Goal: Information Seeking & Learning: Stay updated

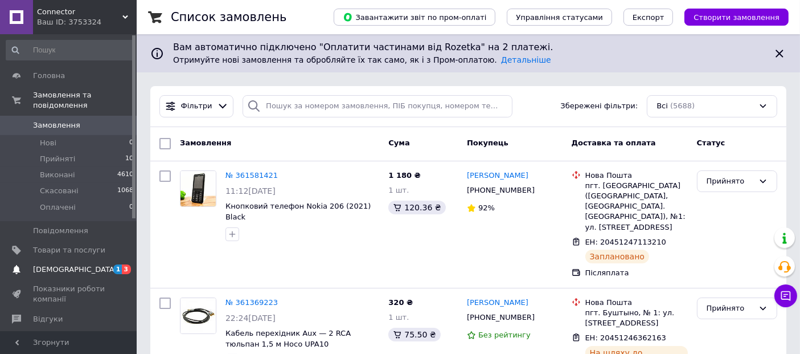
click at [83, 264] on span "[DEMOGRAPHIC_DATA]" at bounding box center [69, 269] width 72 height 10
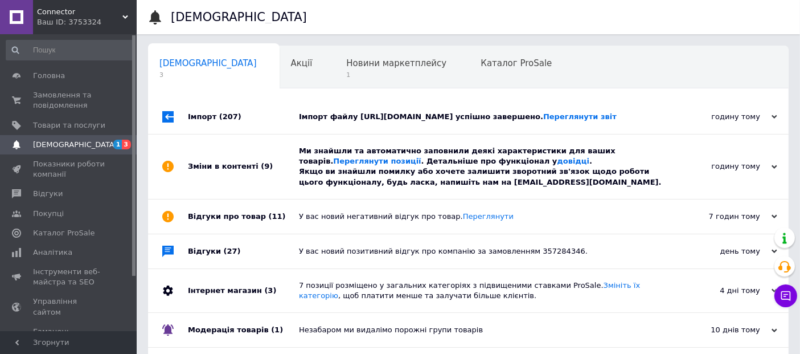
click at [769, 164] on div "годину тому" at bounding box center [720, 166] width 114 height 10
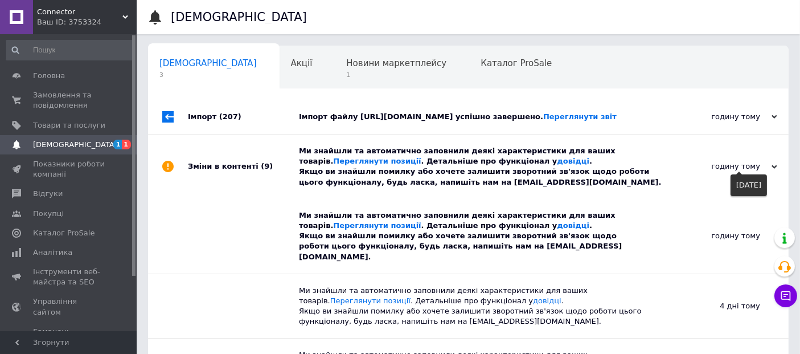
click at [775, 168] on use at bounding box center [774, 166] width 6 height 3
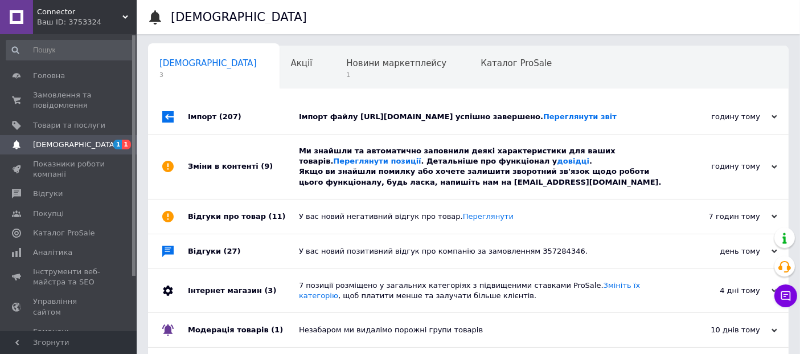
click at [775, 118] on use at bounding box center [774, 116] width 6 height 3
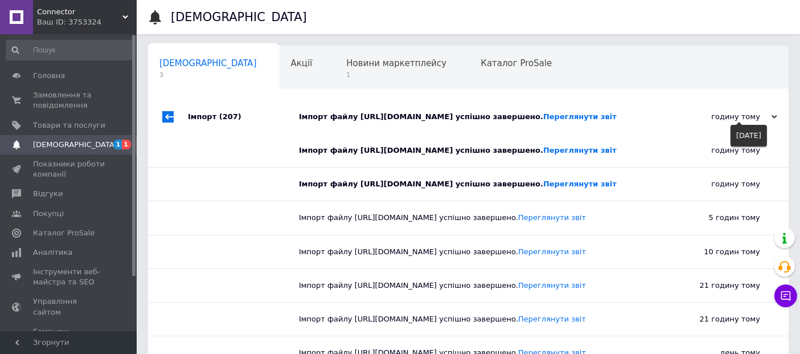
click at [773, 118] on use at bounding box center [774, 116] width 6 height 3
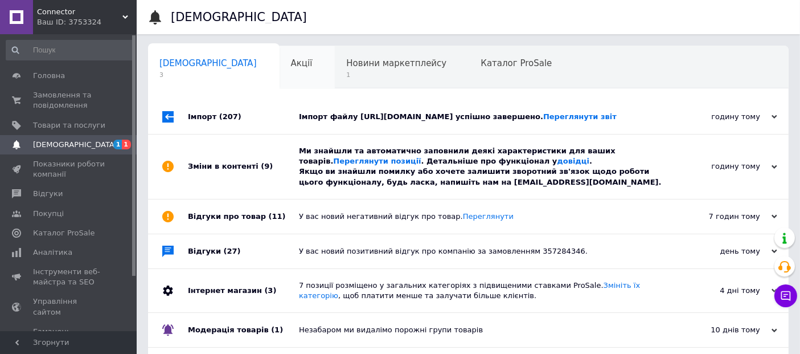
click at [280, 71] on div "Акції 0" at bounding box center [308, 67] width 56 height 43
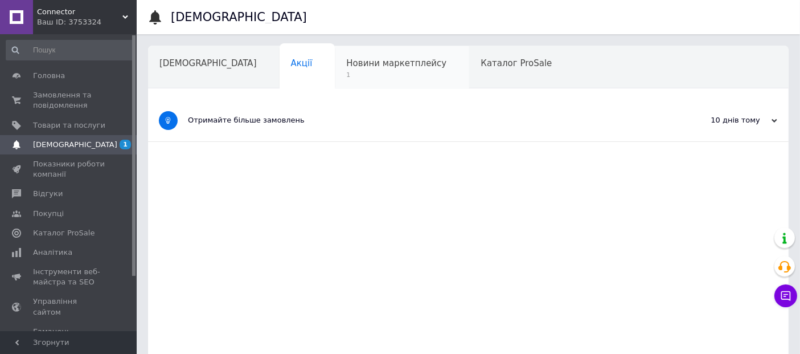
click at [346, 68] on span "Новини маркетплейсу" at bounding box center [396, 63] width 100 height 10
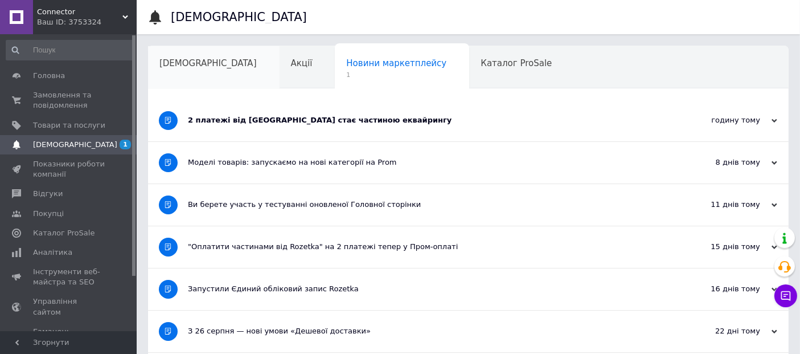
click at [202, 67] on span "[DEMOGRAPHIC_DATA]" at bounding box center [207, 63] width 97 height 10
